Goal: Task Accomplishment & Management: Complete application form

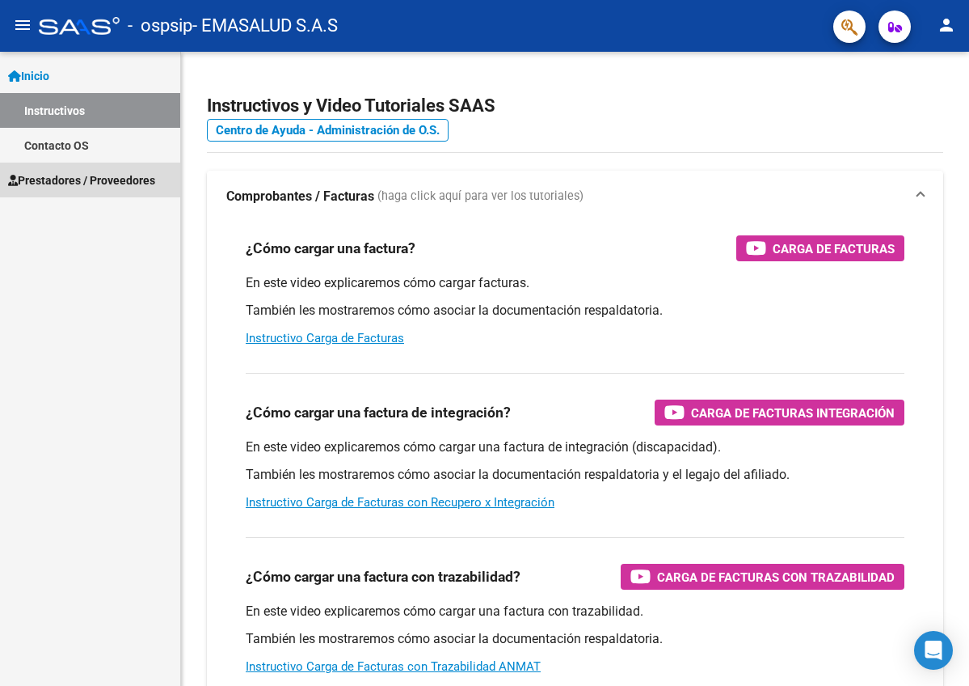
click at [65, 175] on span "Prestadores / Proveedores" at bounding box center [81, 180] width 147 height 18
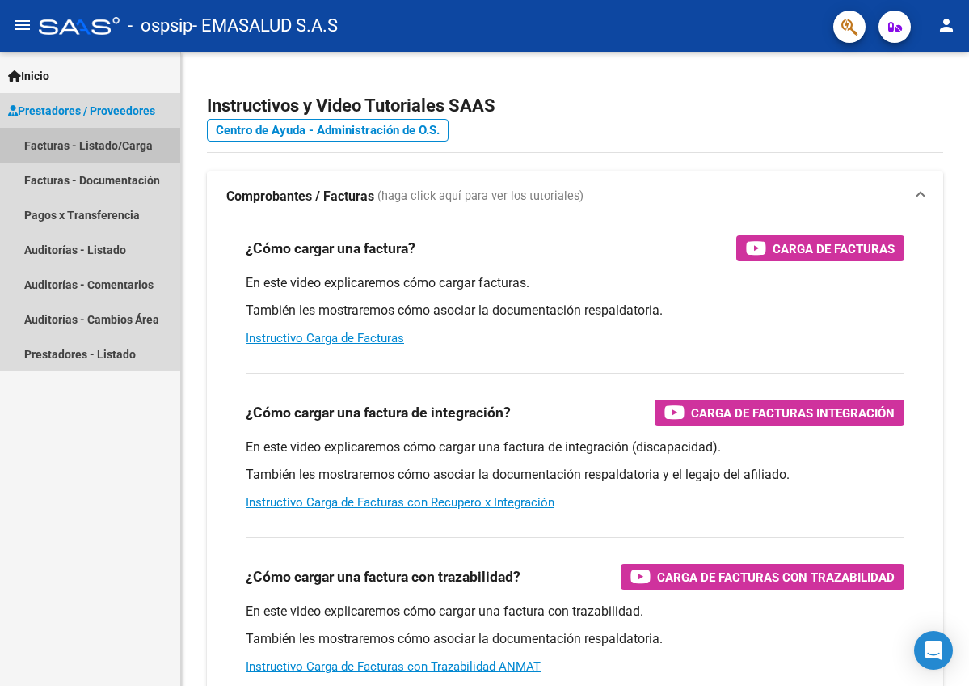
click at [73, 145] on link "Facturas - Listado/Carga" at bounding box center [90, 145] width 180 height 35
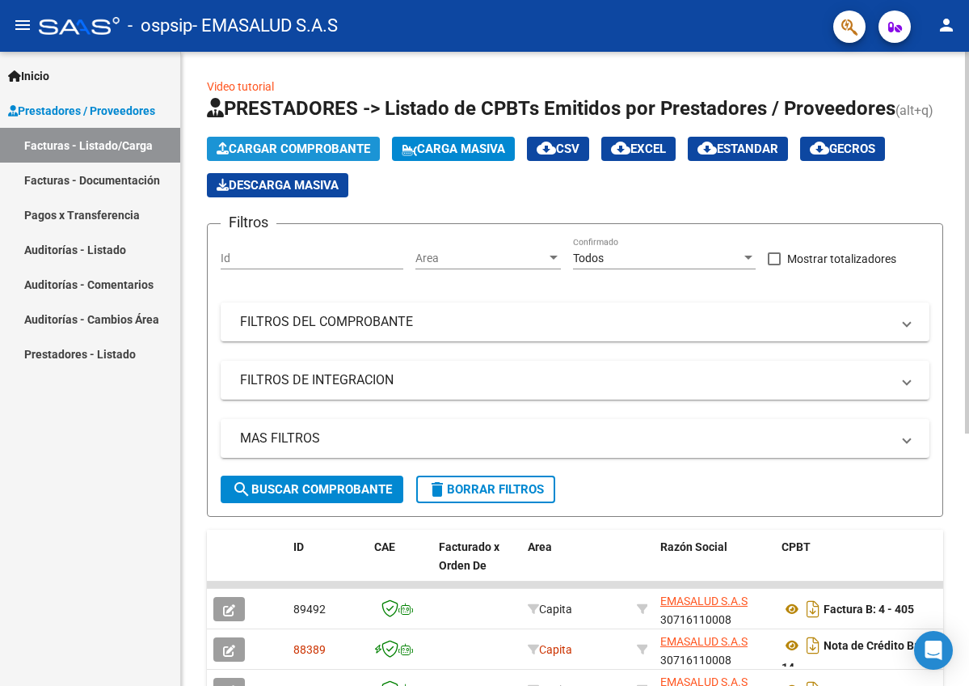
click at [298, 151] on span "Cargar Comprobante" at bounding box center [294, 148] width 154 height 15
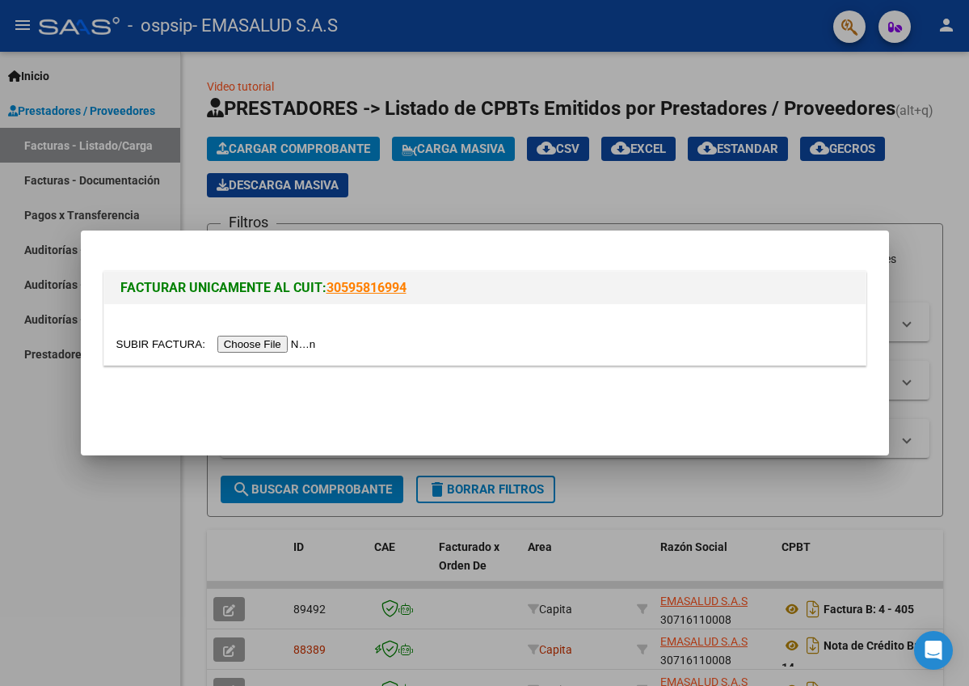
click at [220, 343] on input "file" at bounding box center [218, 344] width 205 height 17
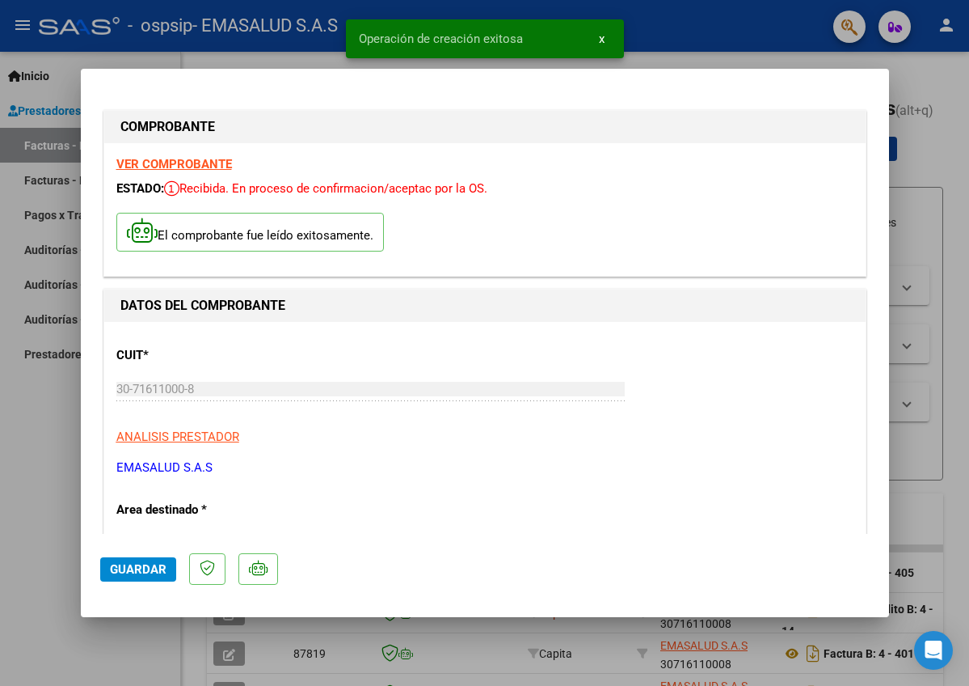
click at [123, 571] on span "Guardar" at bounding box center [138, 569] width 57 height 15
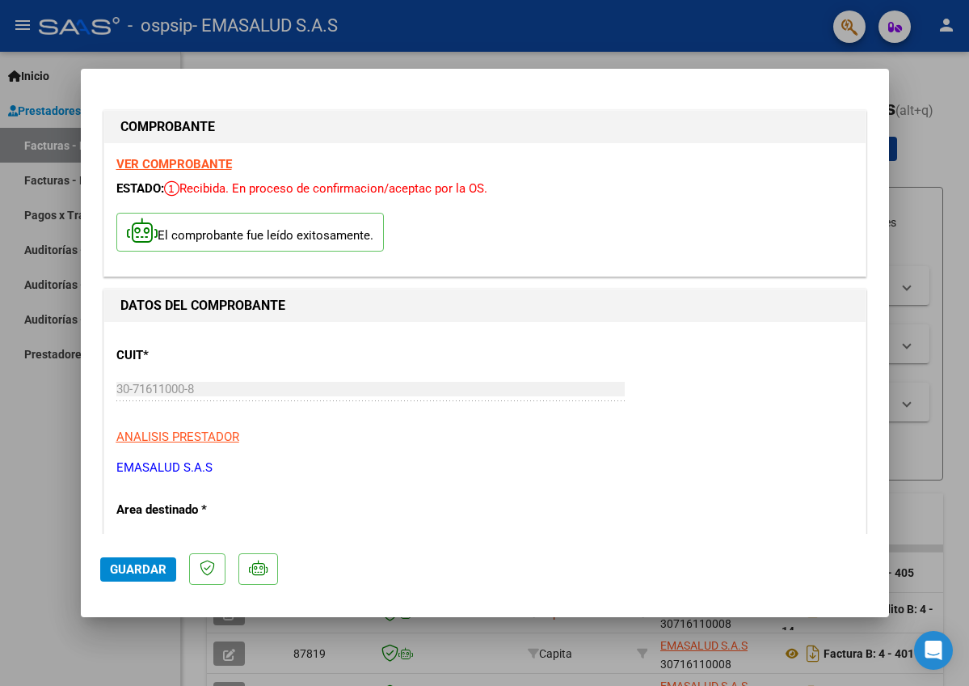
scroll to position [1014, 0]
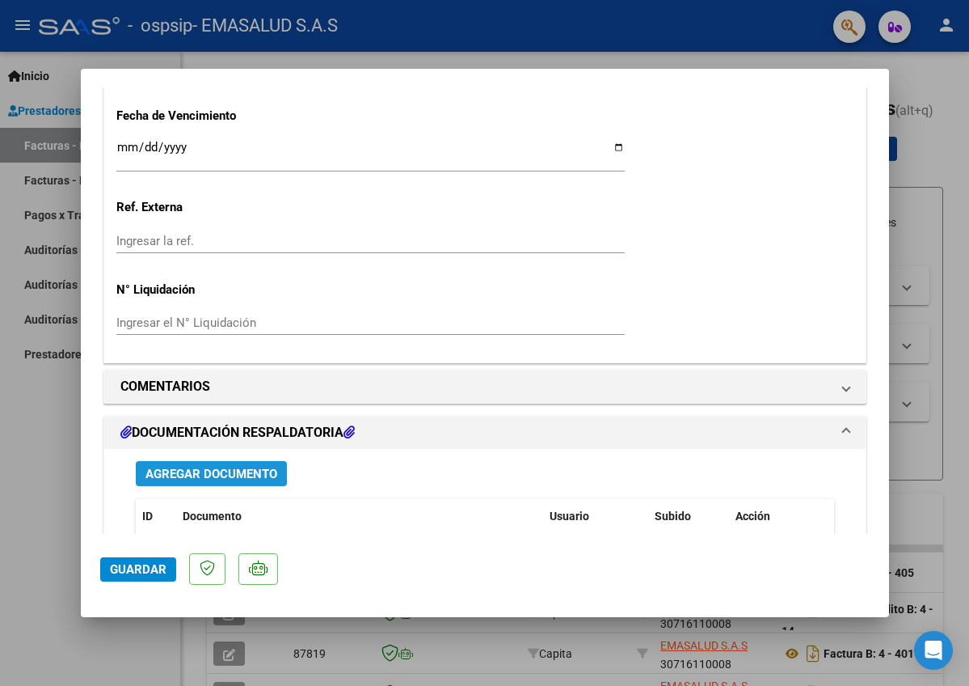
click at [213, 466] on span "Agregar Documento" at bounding box center [212, 473] width 132 height 15
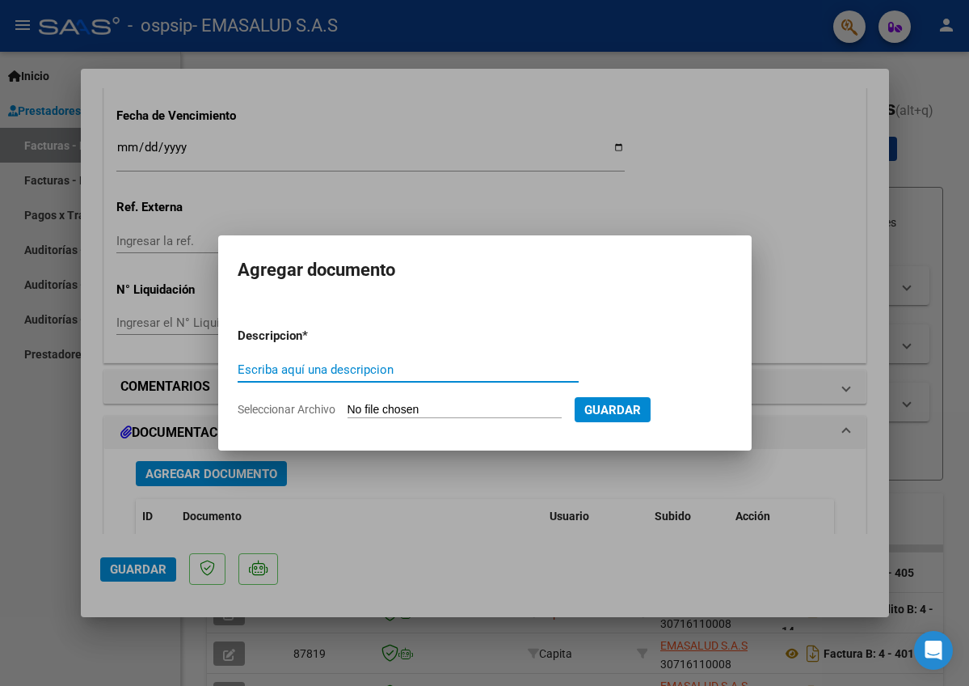
click at [271, 367] on input "Escriba aquí una descripcion" at bounding box center [408, 369] width 341 height 15
type input "estadística"
click at [415, 411] on input "Seleccionar Archivo" at bounding box center [455, 410] width 214 height 15
type input "C:\fakepath\Estadisticas [DATE] ema salud.xlsx"
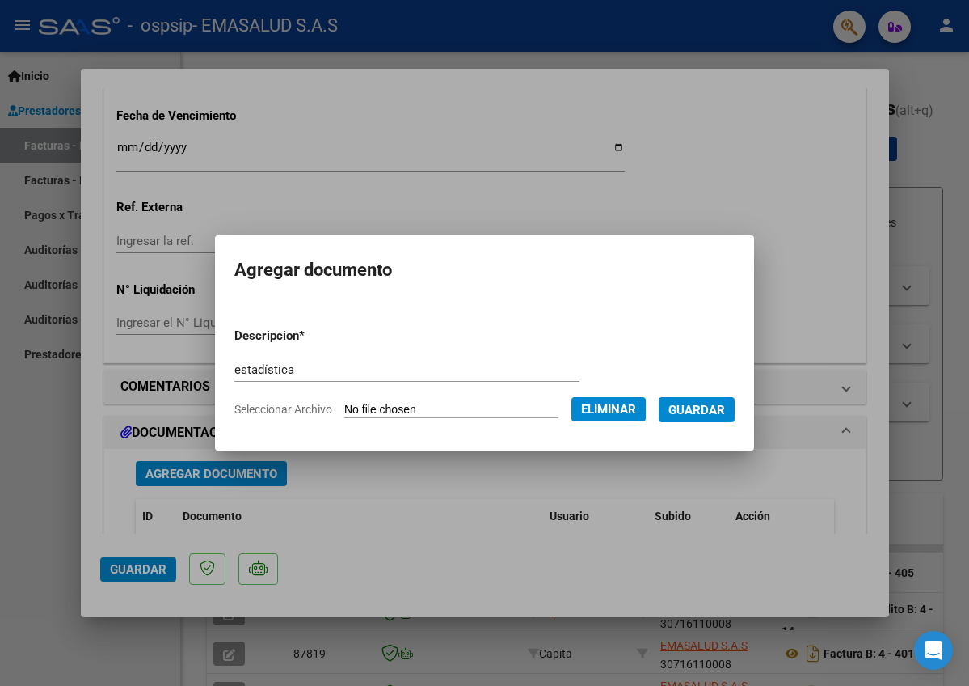
click at [701, 406] on span "Guardar" at bounding box center [697, 410] width 57 height 15
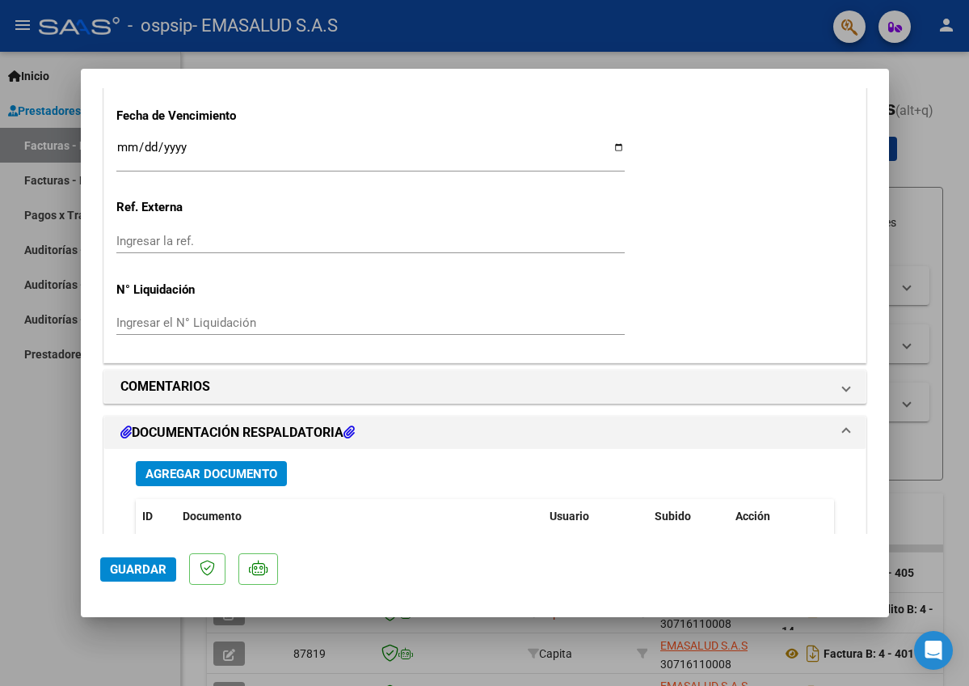
click at [146, 580] on button "Guardar" at bounding box center [138, 569] width 76 height 24
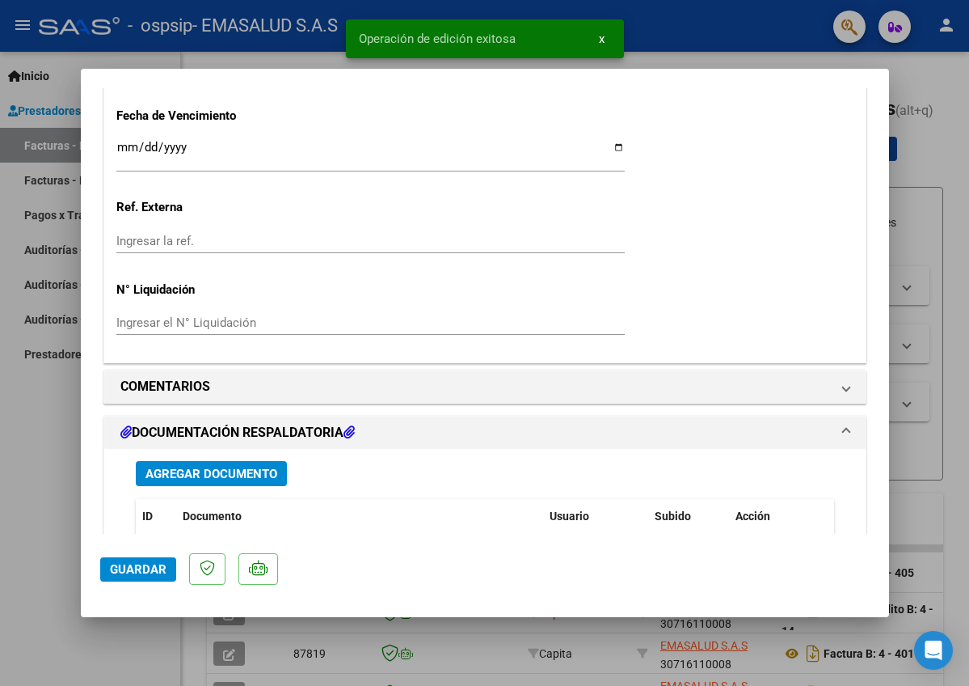
click at [943, 250] on div at bounding box center [484, 343] width 969 height 686
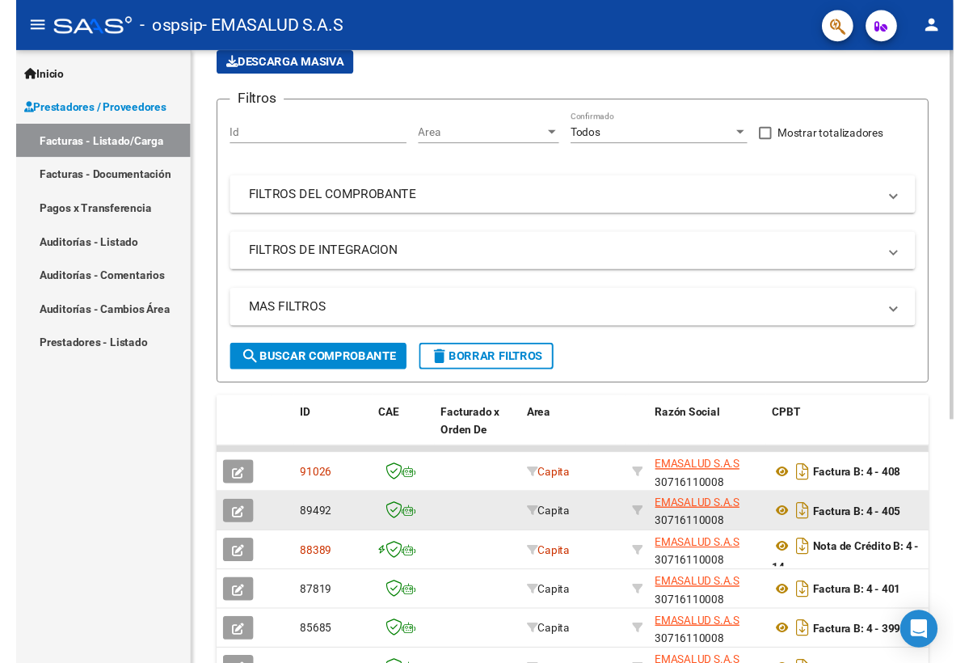
scroll to position [168, 0]
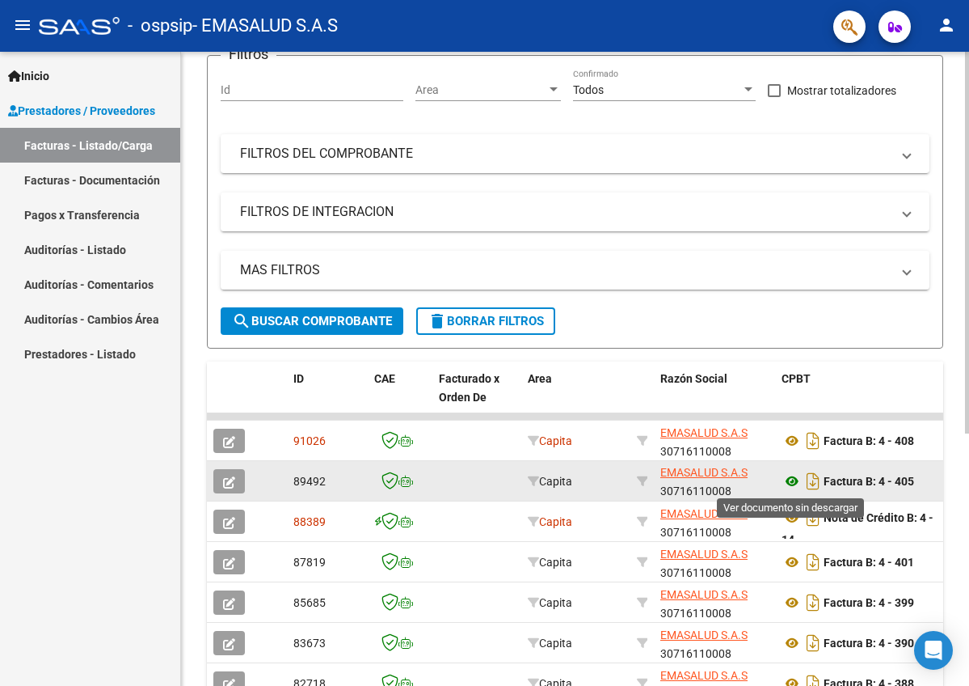
click at [794, 482] on icon at bounding box center [792, 480] width 21 height 19
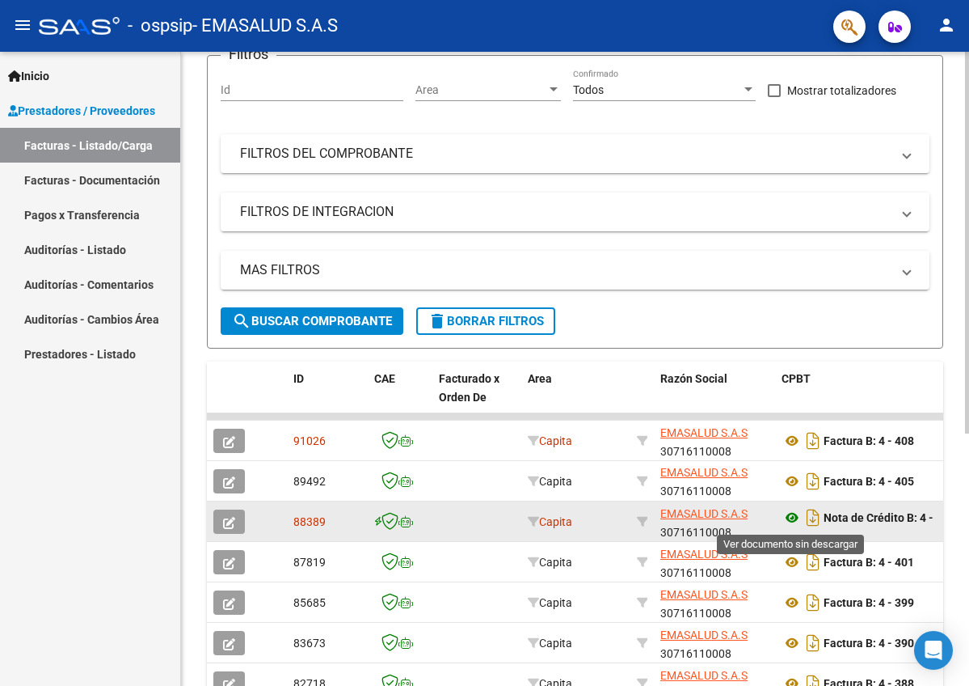
click at [796, 521] on icon at bounding box center [792, 517] width 21 height 19
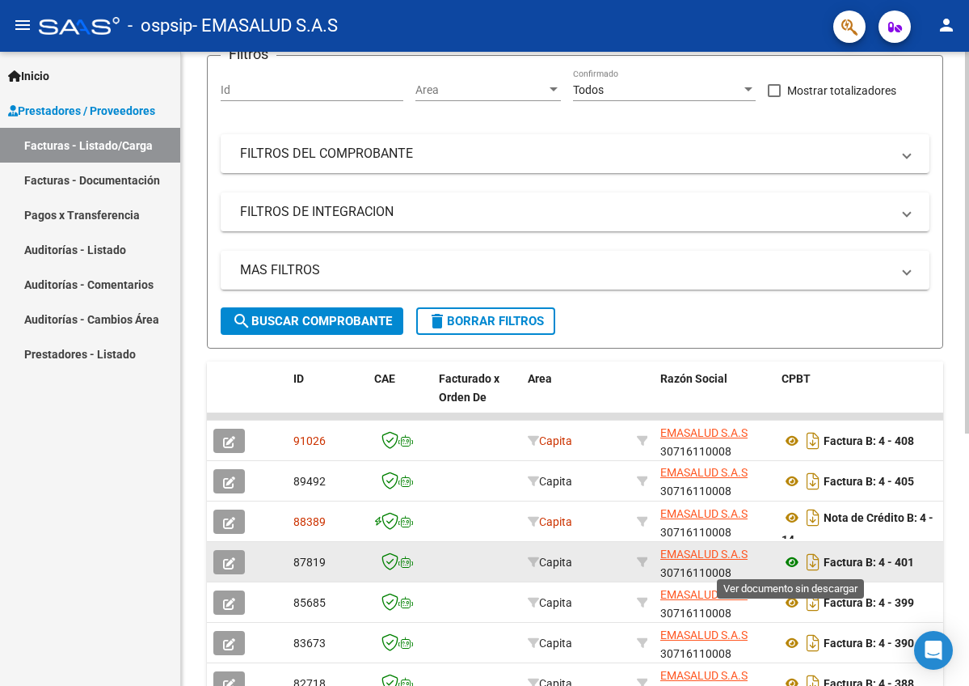
click at [795, 561] on icon at bounding box center [792, 561] width 21 height 19
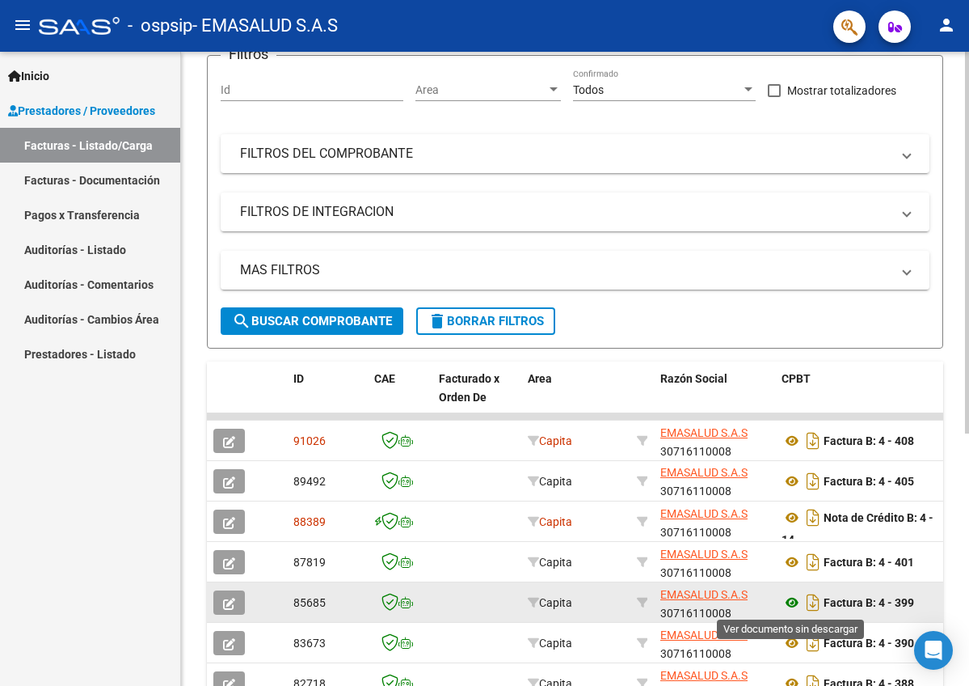
click at [794, 608] on icon at bounding box center [792, 602] width 21 height 19
